Goal: Navigation & Orientation: Find specific page/section

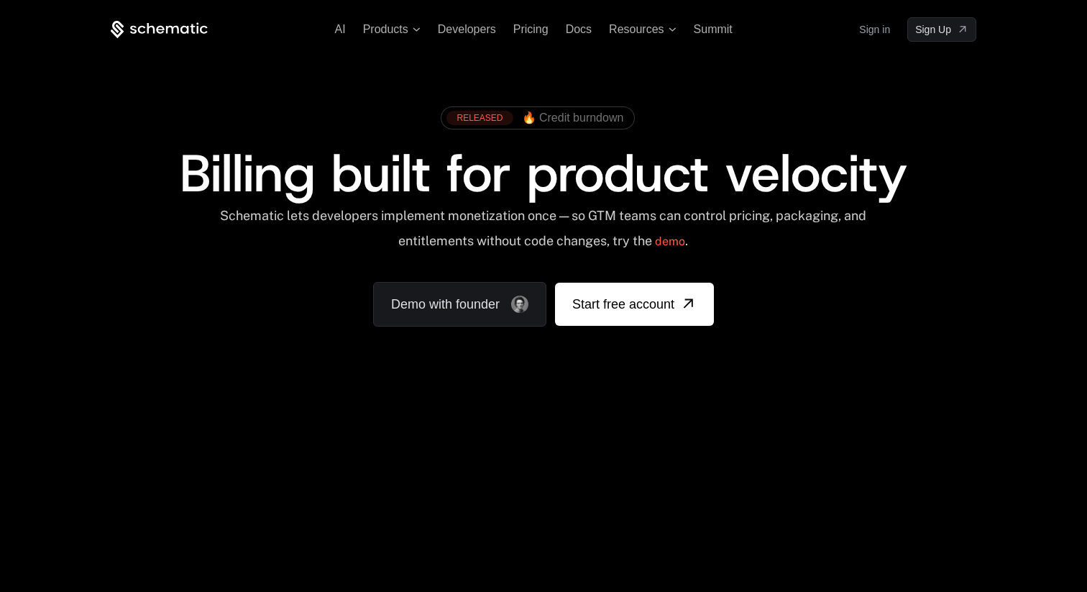
click at [878, 27] on link "Sign in" at bounding box center [874, 29] width 31 height 23
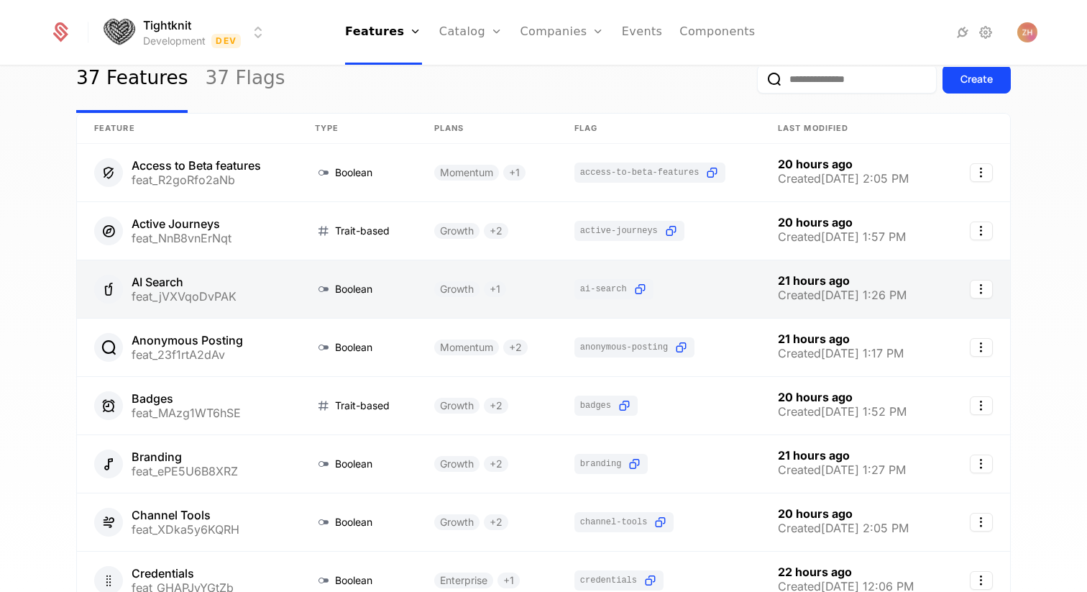
scroll to position [75, 0]
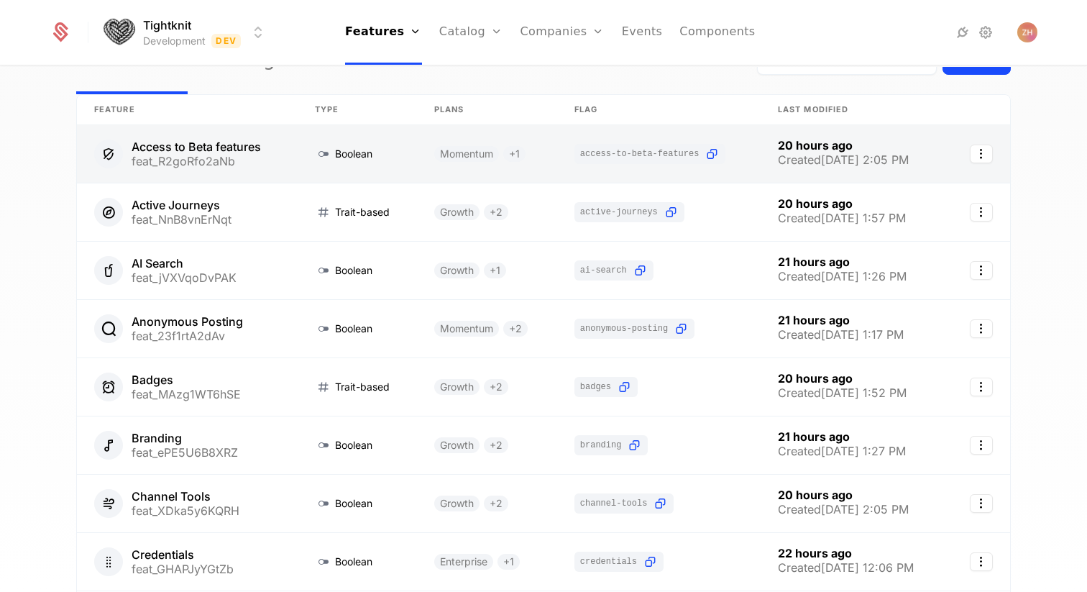
click at [375, 153] on link at bounding box center [357, 154] width 119 height 58
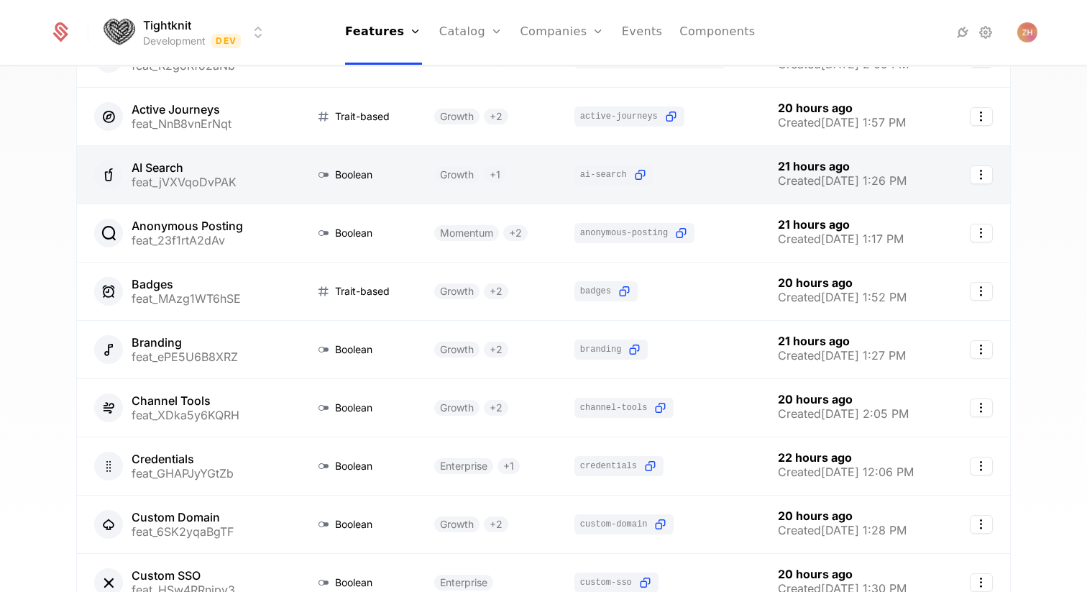
scroll to position [179, 0]
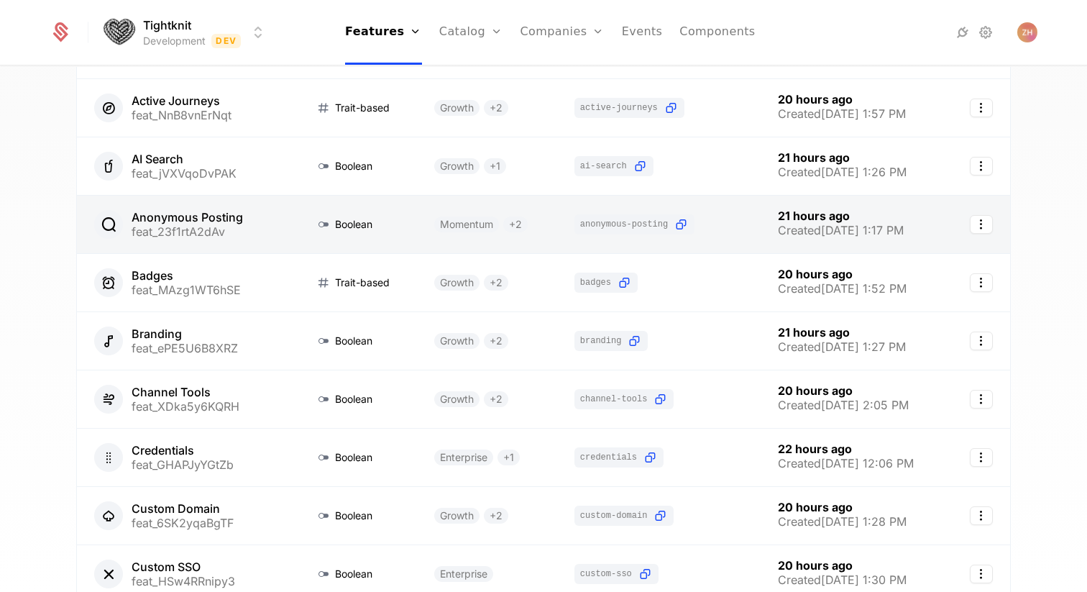
click at [298, 223] on link at bounding box center [357, 225] width 119 height 58
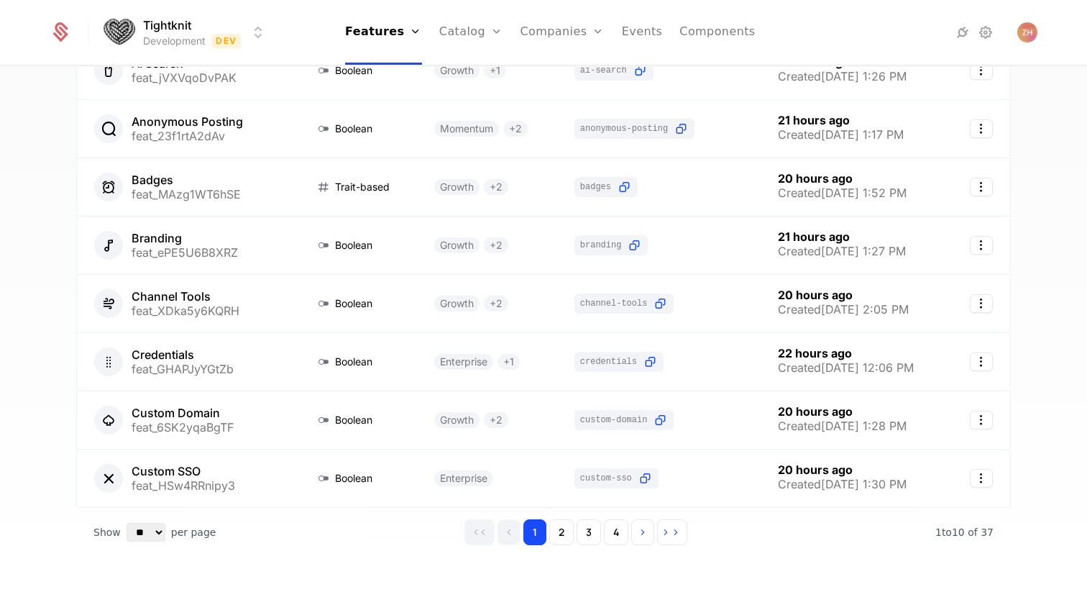
scroll to position [311, 0]
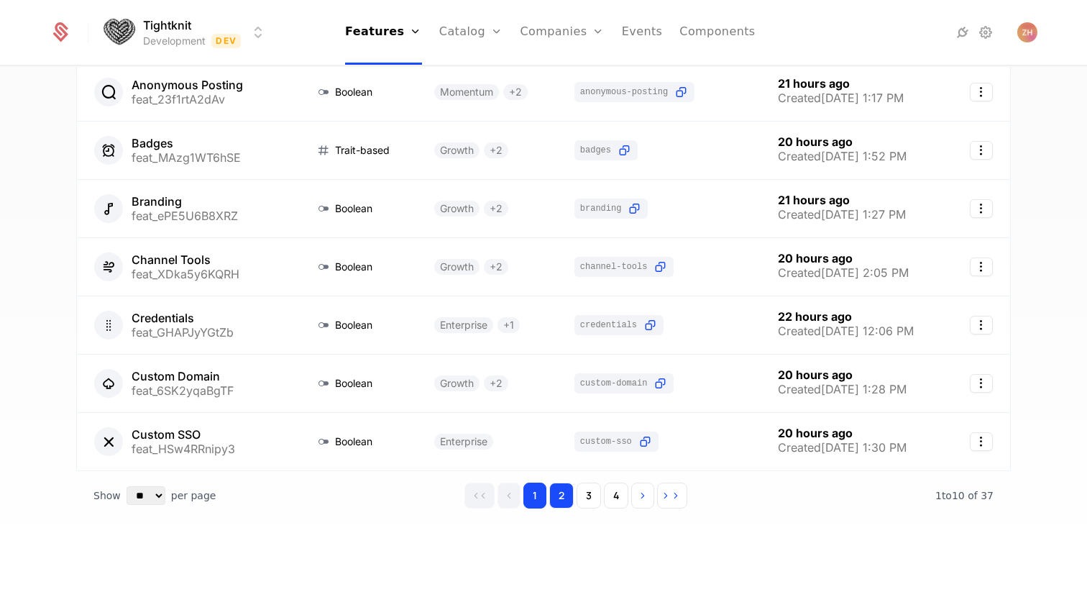
click at [562, 496] on button "2" at bounding box center [561, 495] width 24 height 26
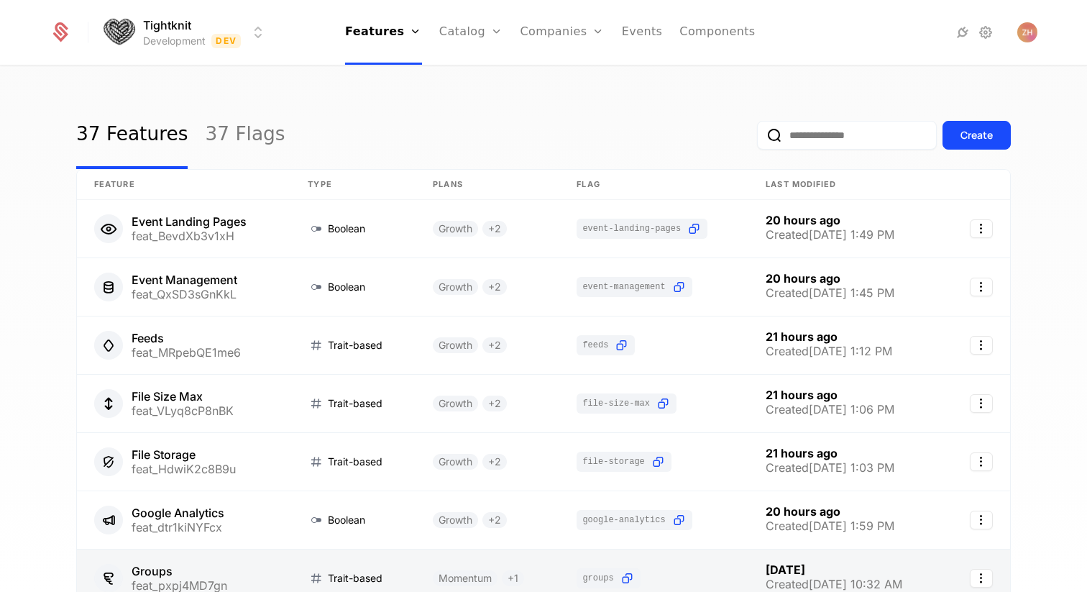
scroll to position [311, 0]
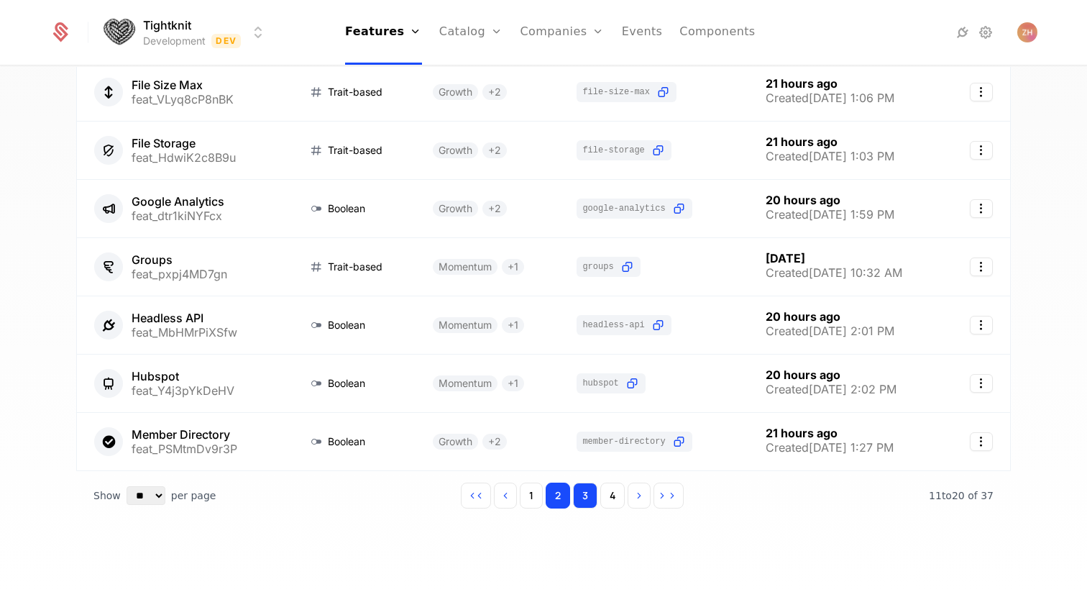
click at [588, 498] on button "3" at bounding box center [585, 495] width 24 height 26
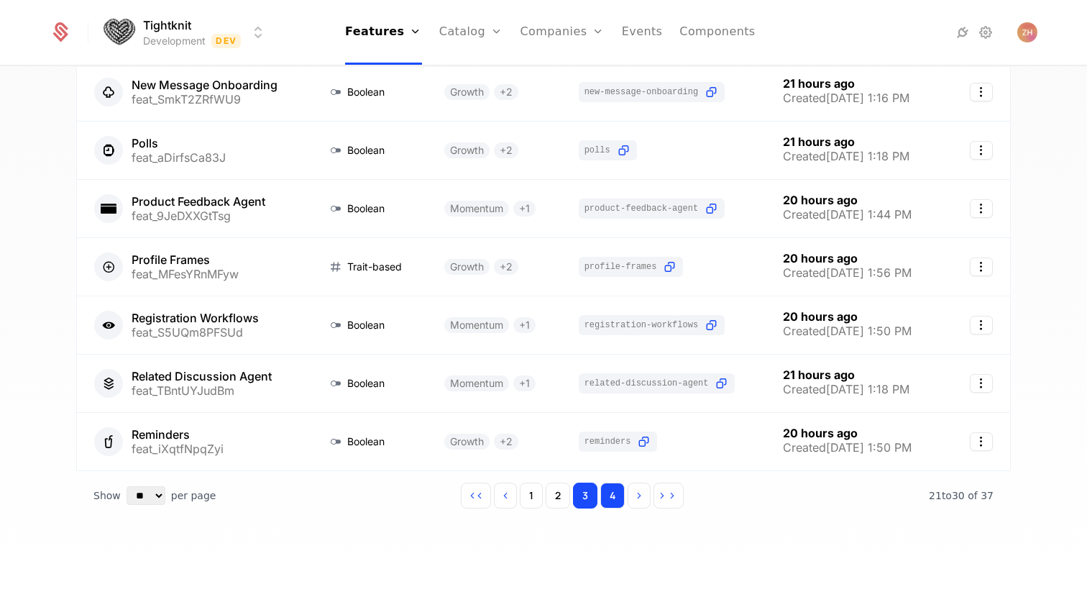
click at [612, 492] on button "4" at bounding box center [612, 495] width 24 height 26
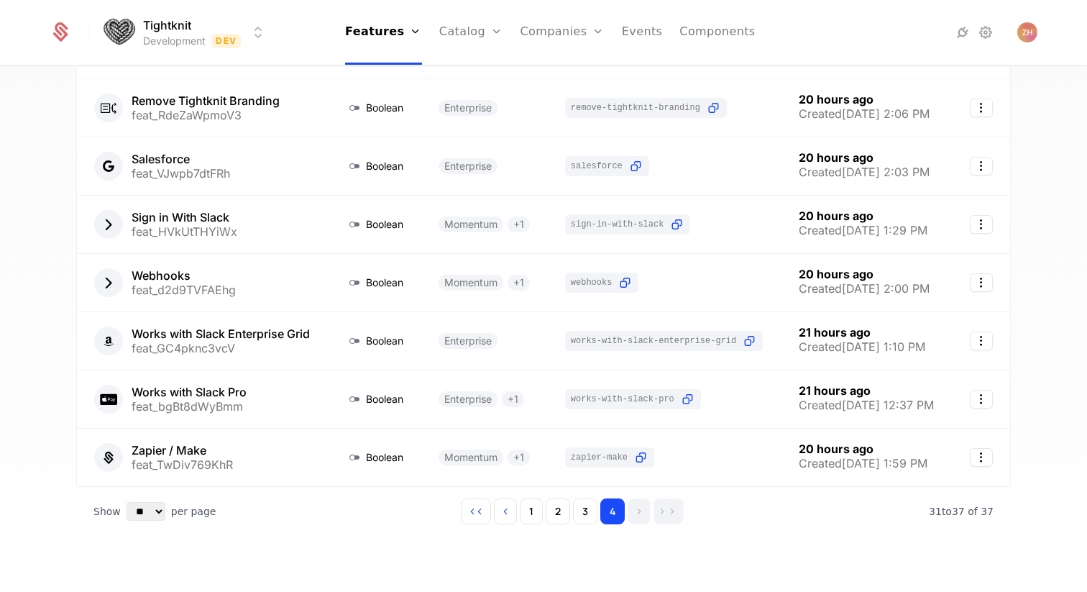
scroll to position [137, 0]
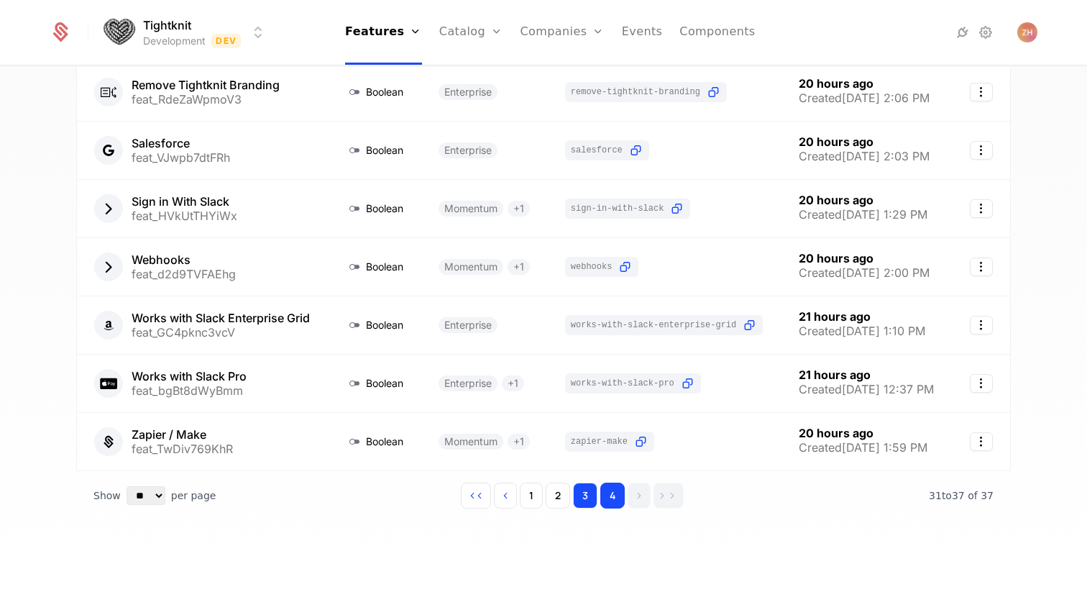
click at [591, 496] on button "3" at bounding box center [585, 495] width 24 height 26
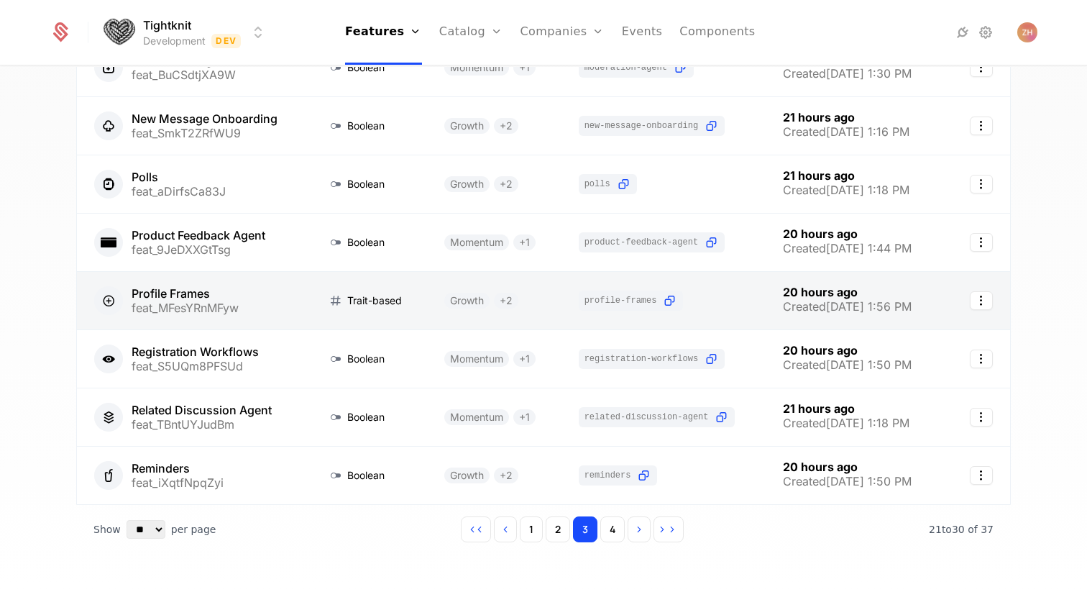
scroll to position [311, 0]
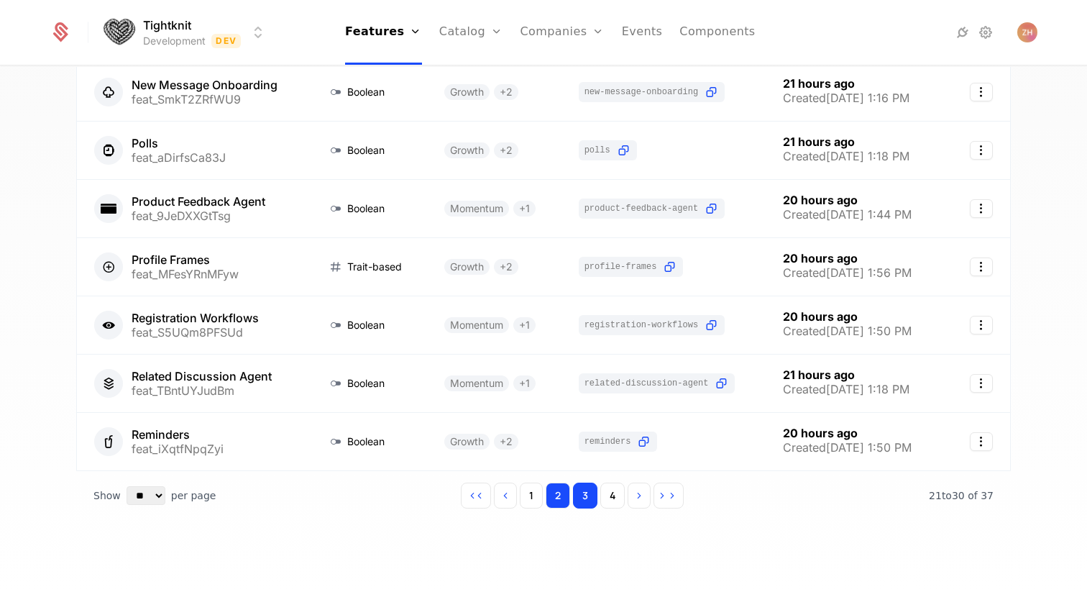
click at [561, 496] on button "2" at bounding box center [558, 495] width 24 height 26
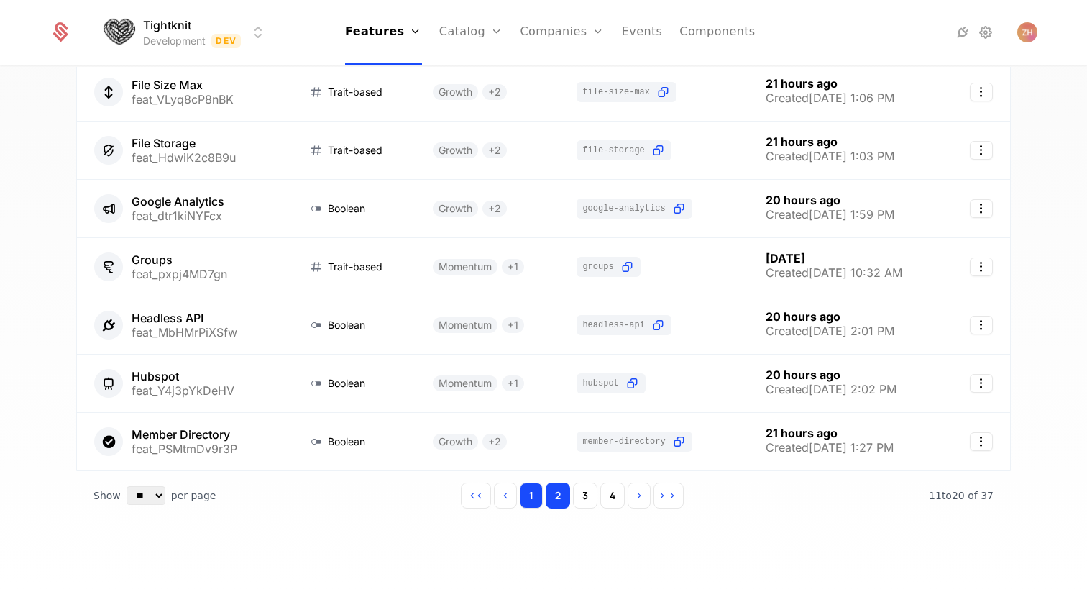
click at [533, 496] on button "1" at bounding box center [531, 495] width 23 height 26
